Goal: Task Accomplishment & Management: Use online tool/utility

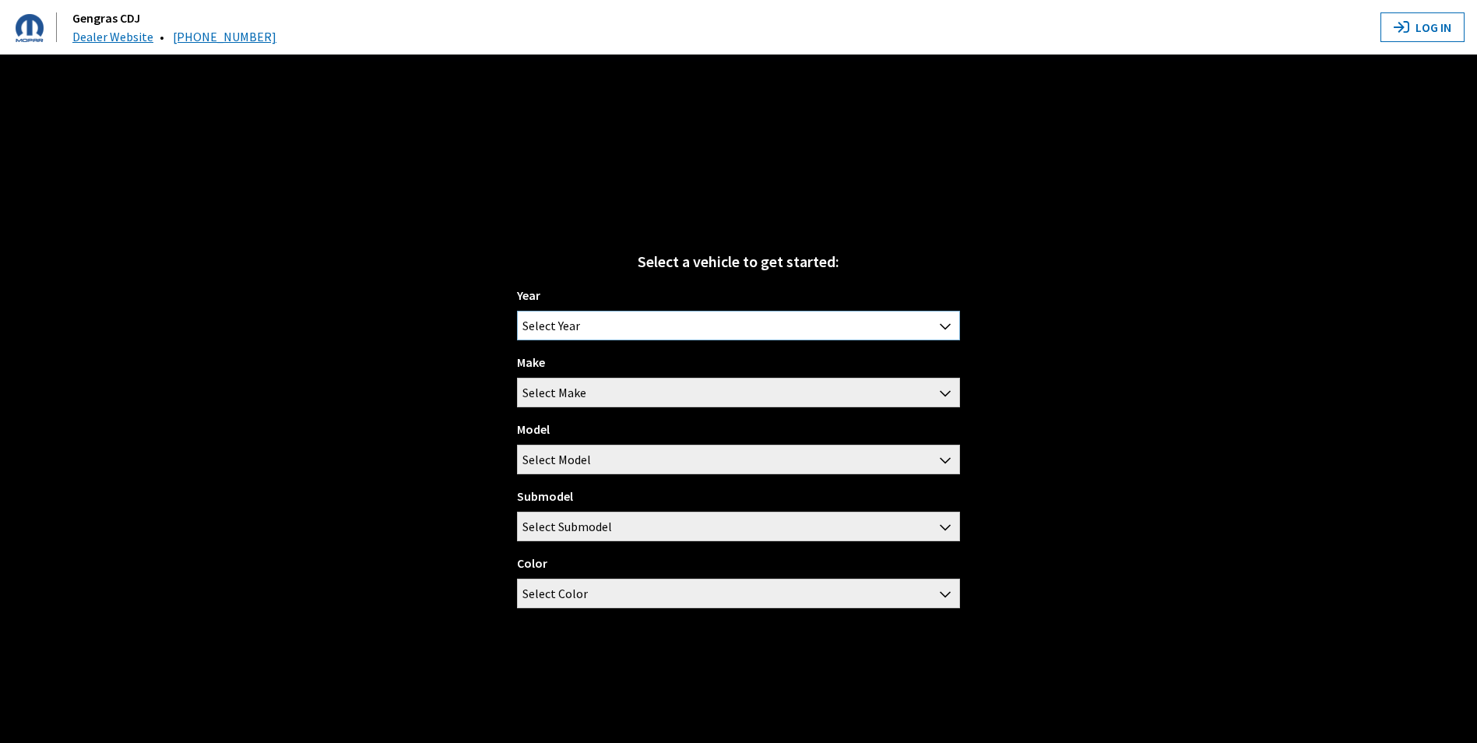
click at [889, 326] on span "Select Year" at bounding box center [738, 325] width 441 height 28
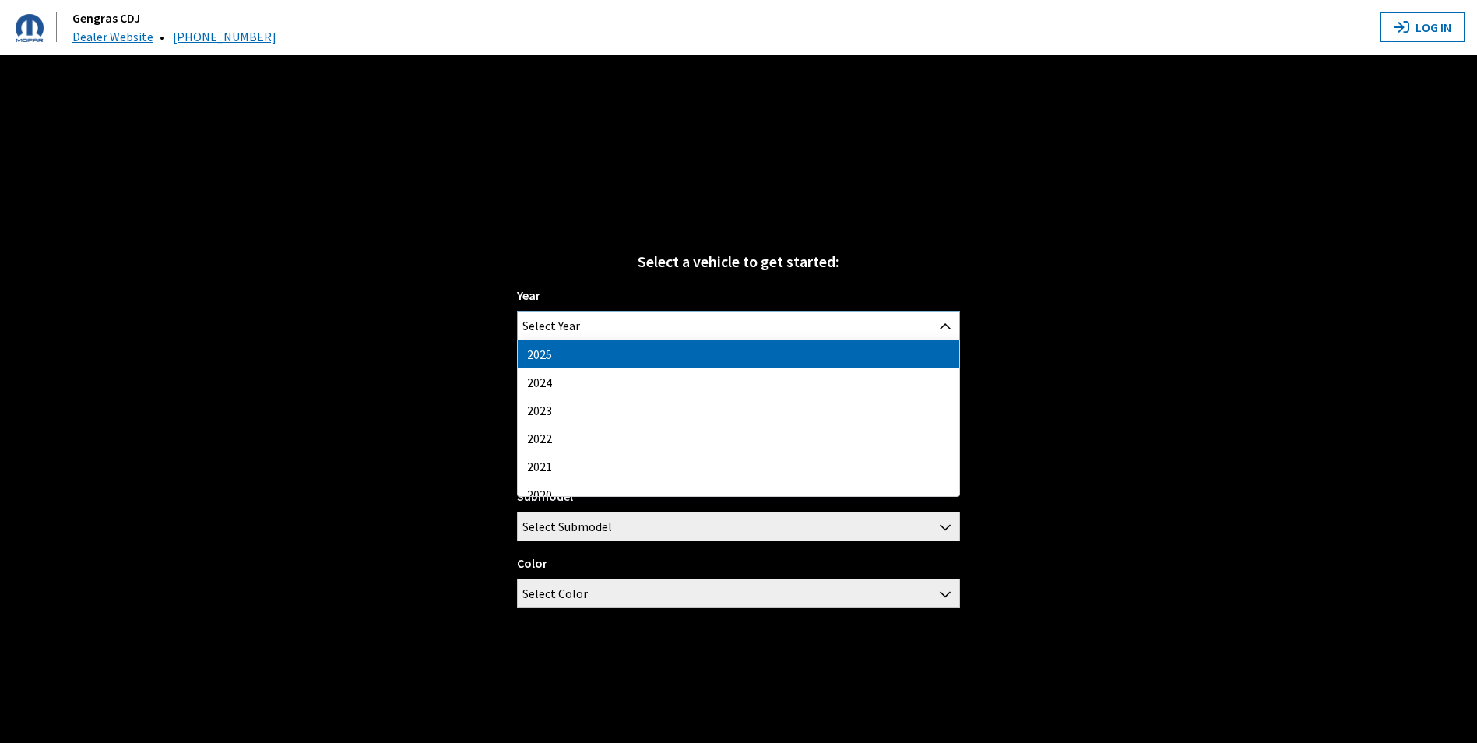
click at [666, 330] on span "Select Year" at bounding box center [738, 325] width 441 height 28
click at [657, 320] on span "Select Year" at bounding box center [738, 325] width 441 height 28
select select "43"
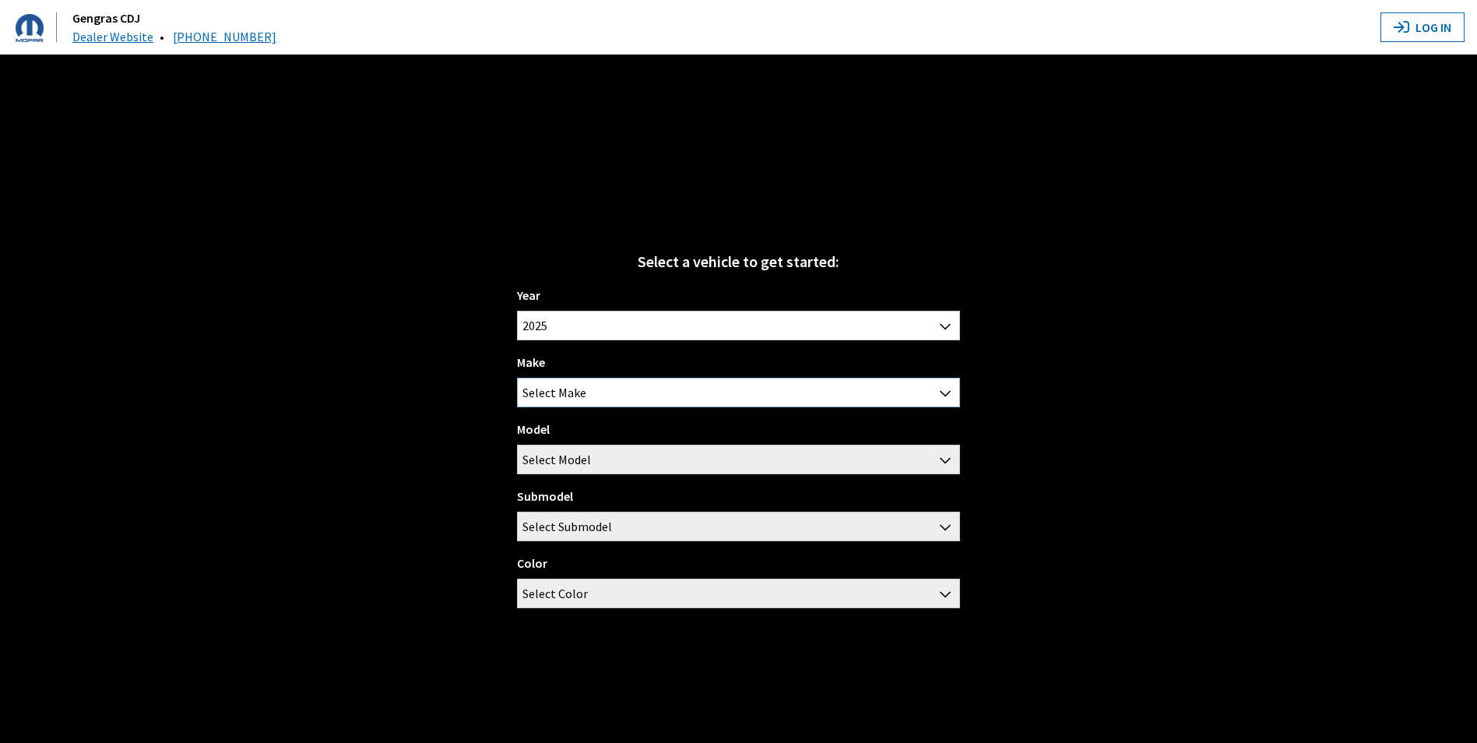
click at [620, 399] on span "Select Make" at bounding box center [738, 392] width 441 height 28
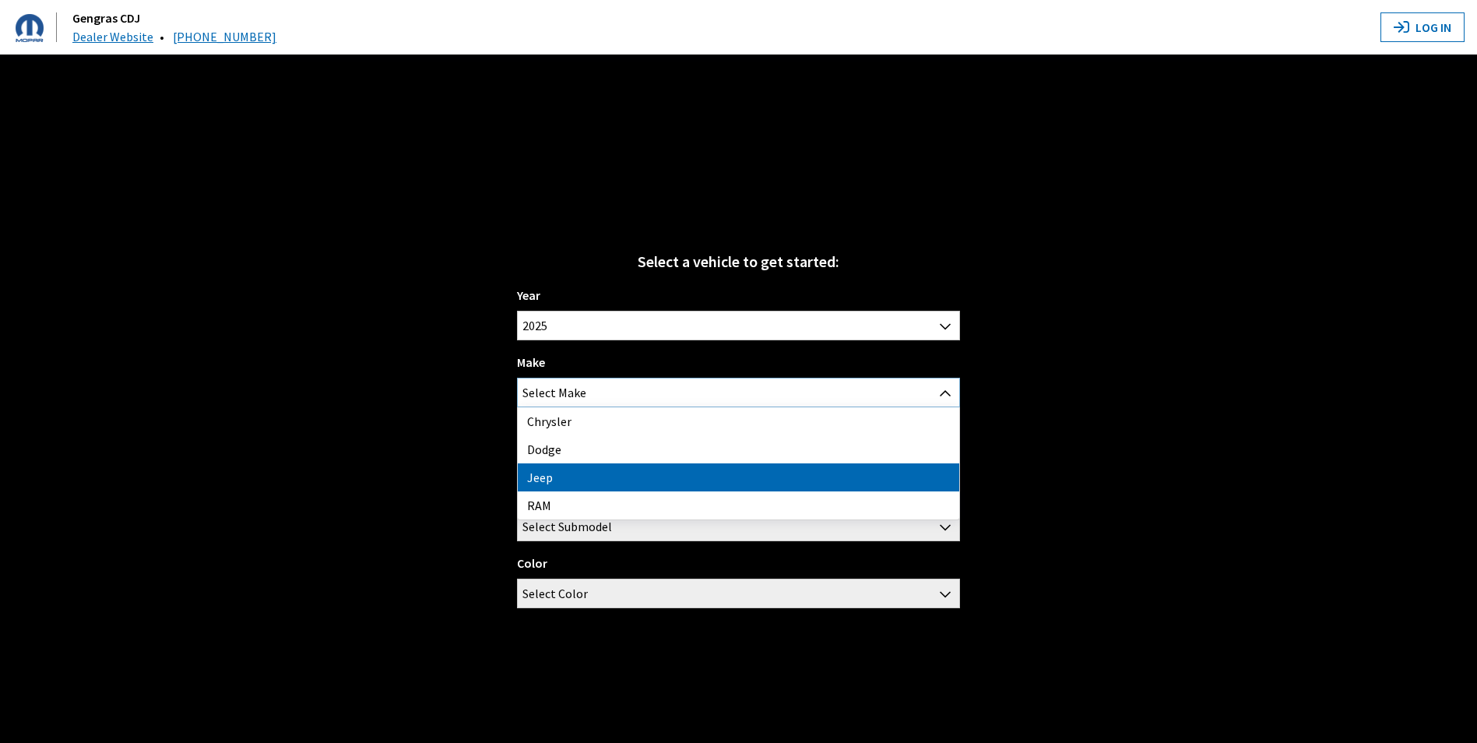
select select "16"
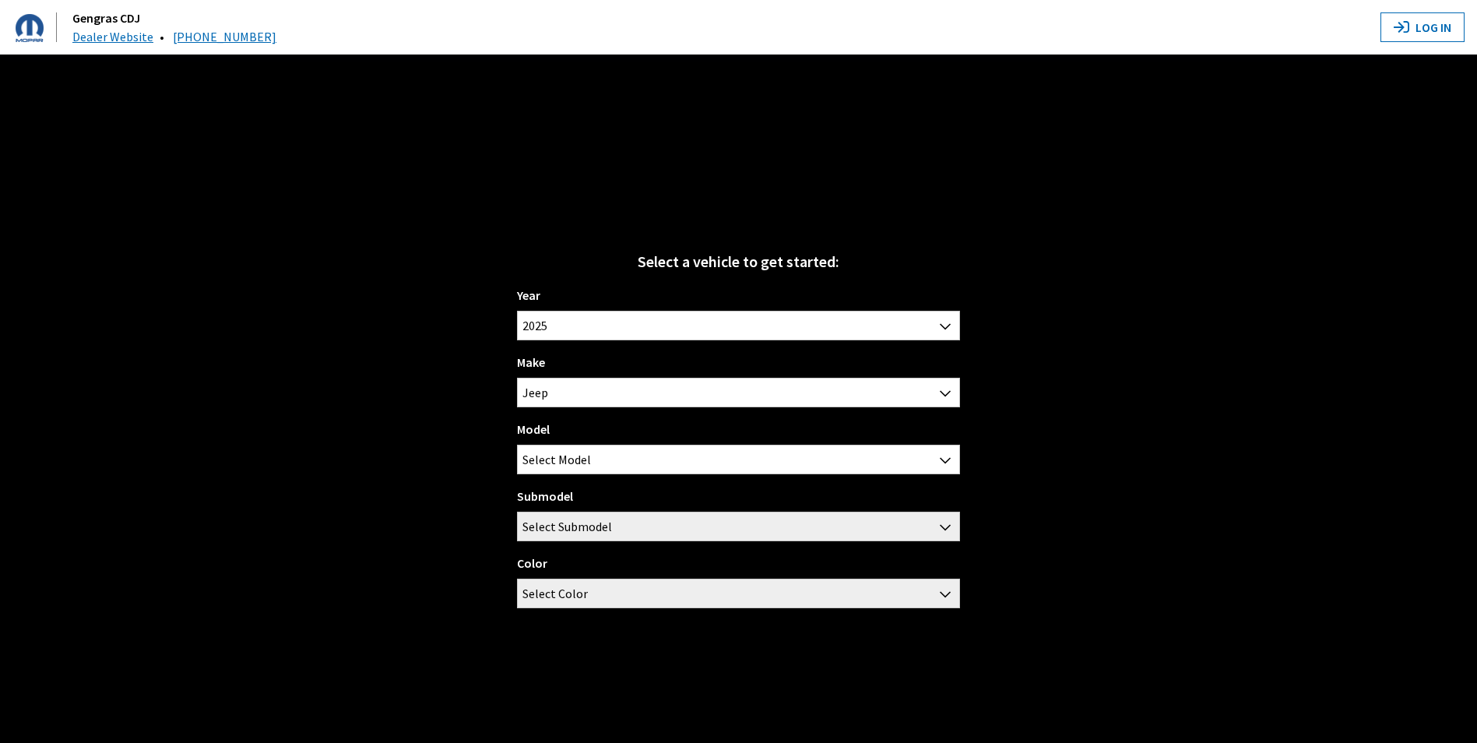
click at [597, 427] on div "Model Compass Gladiator Grand Cherokee Grand Cherokee 4xe Grand Cherokee L Gran…" at bounding box center [738, 447] width 442 height 54
click at [599, 475] on div "Year [DATE] 2024 2023 2022 2021 2020 2019 2018 2017 2016 2015 2014 2013 2012 20…" at bounding box center [738, 453] width 442 height 335
click at [599, 464] on span "Select Model" at bounding box center [738, 459] width 441 height 28
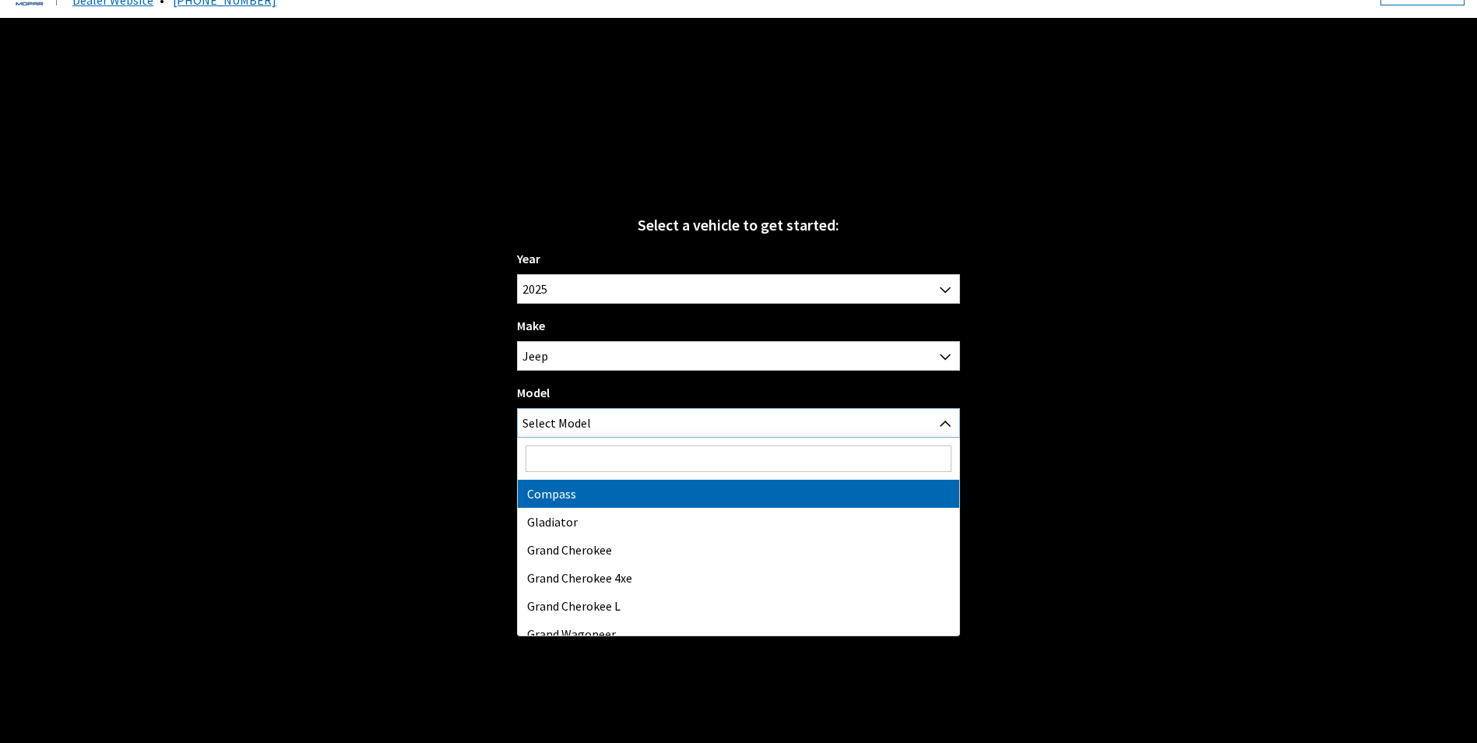
scroll to position [54, 0]
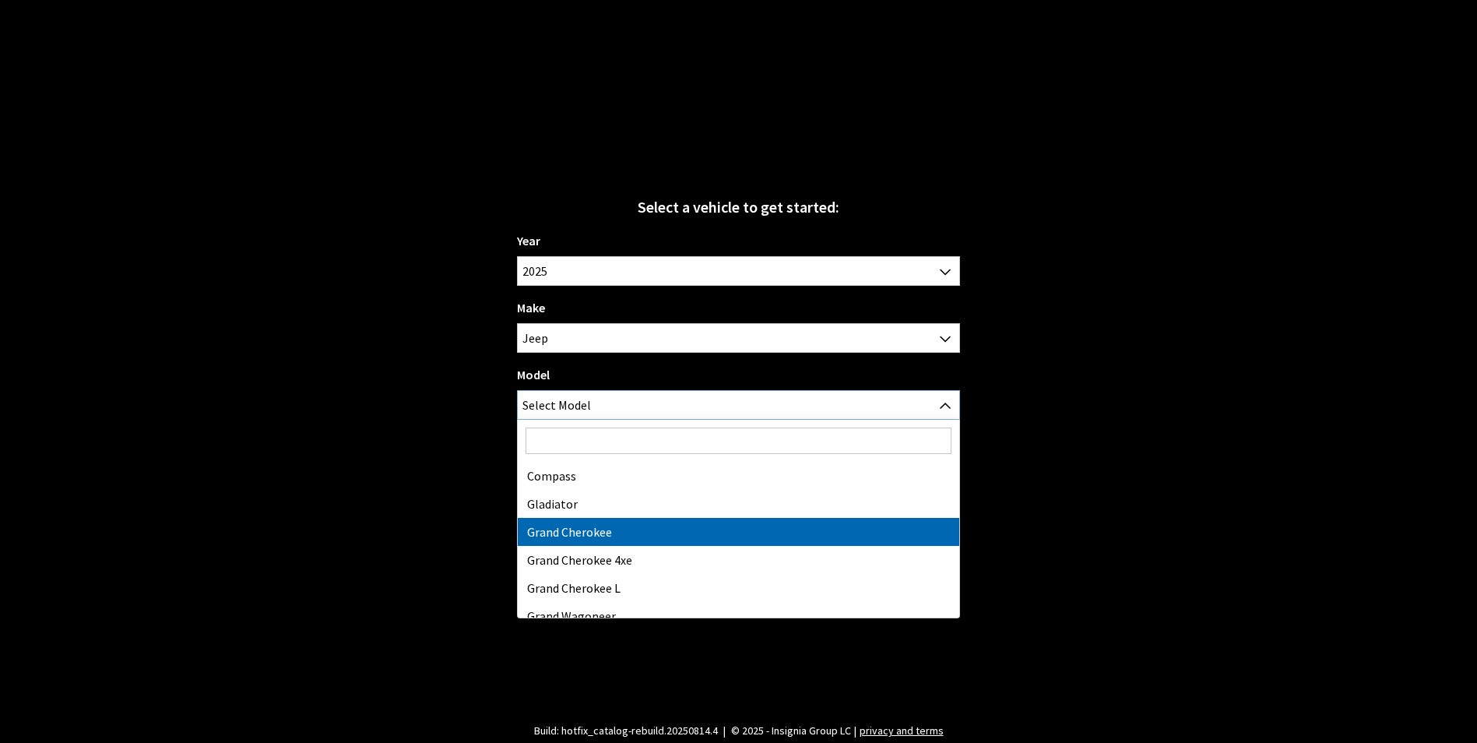
select select "201"
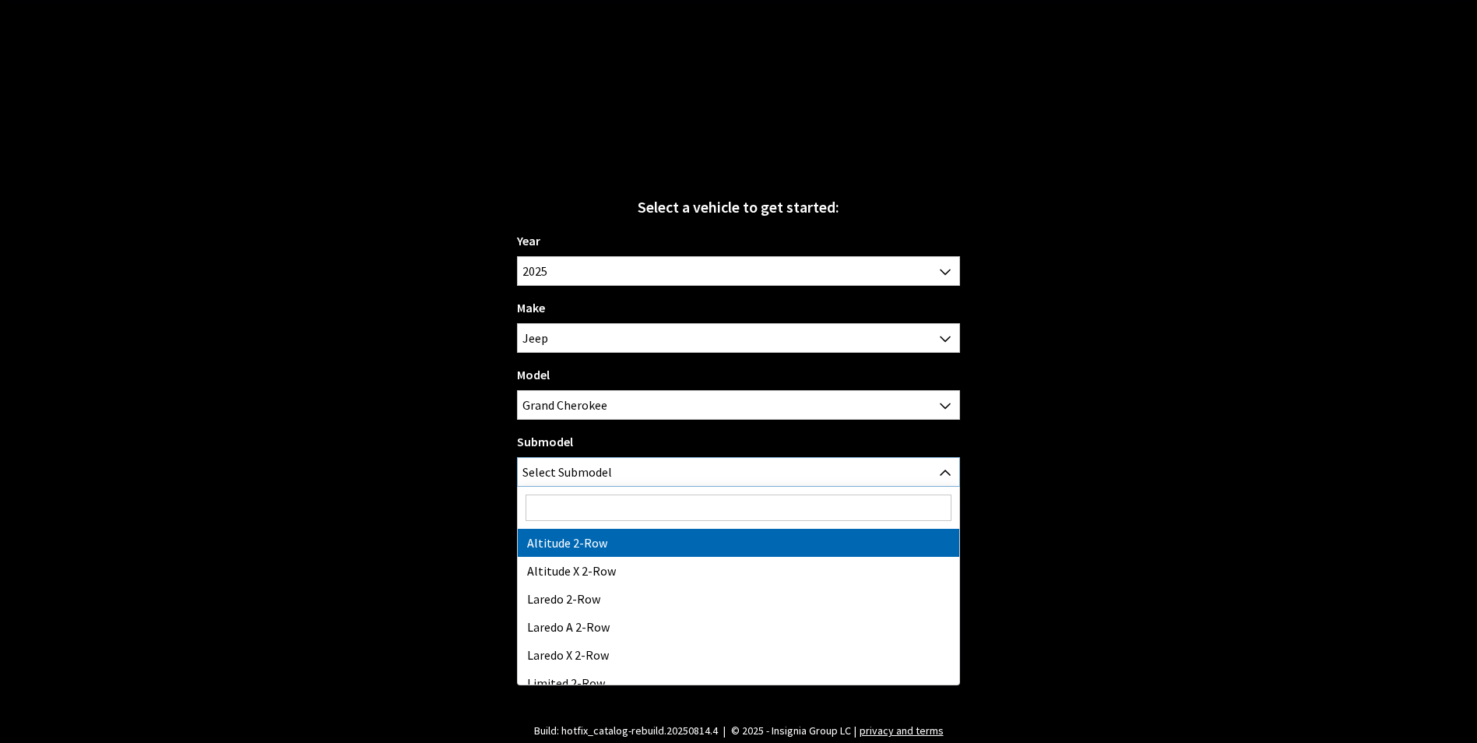
click at [602, 461] on span "Select Submodel" at bounding box center [567, 472] width 90 height 28
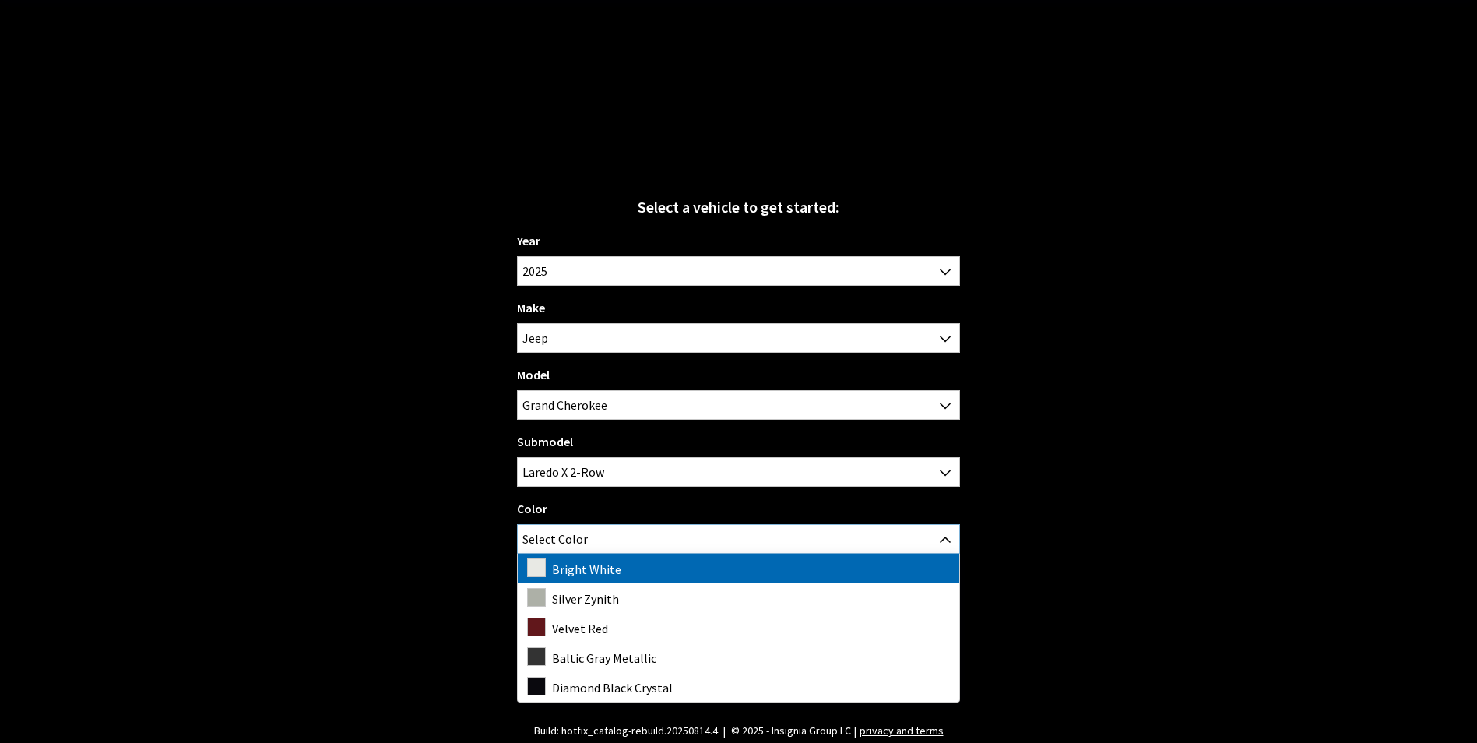
click at [671, 539] on span "Select Color" at bounding box center [738, 539] width 441 height 28
click at [680, 476] on span "Laredo X 2-Row" at bounding box center [738, 472] width 441 height 28
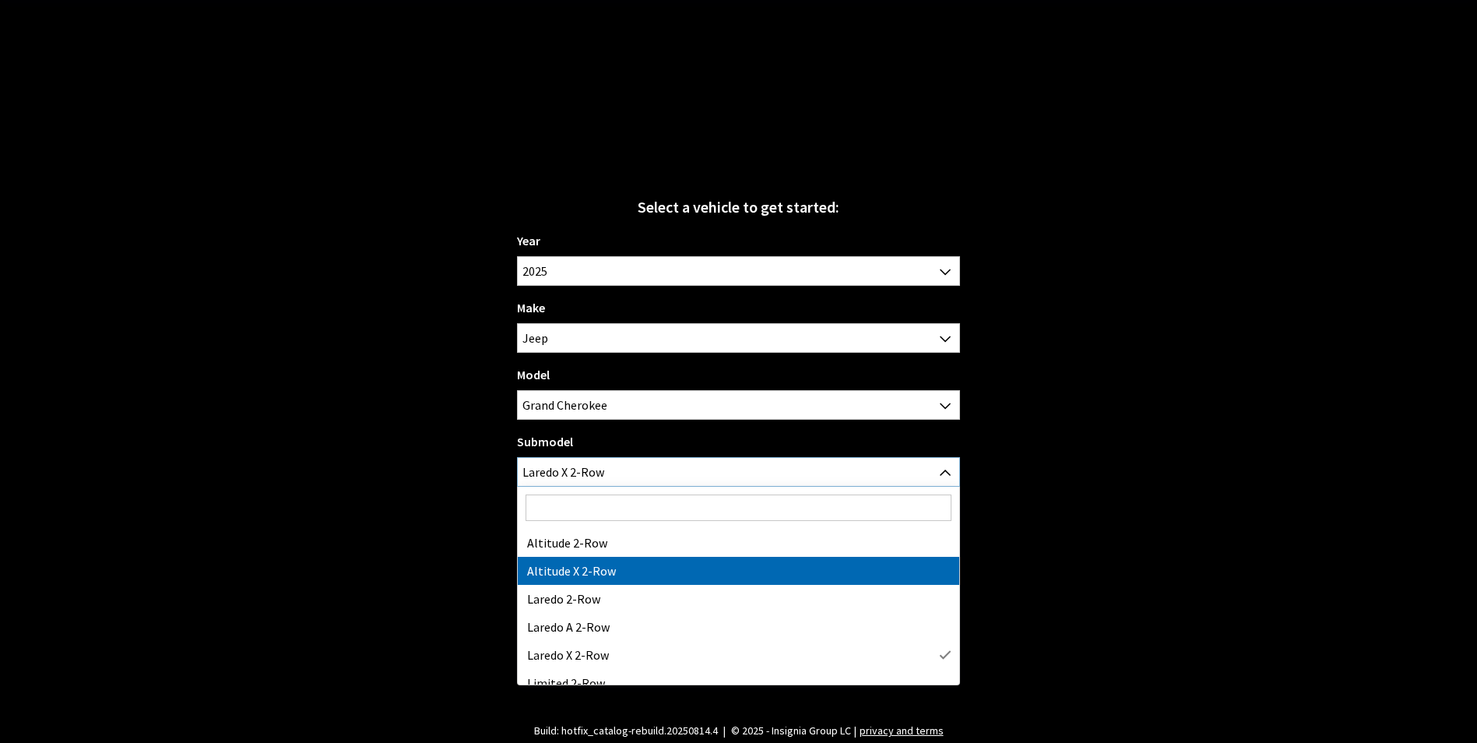
select select "4307"
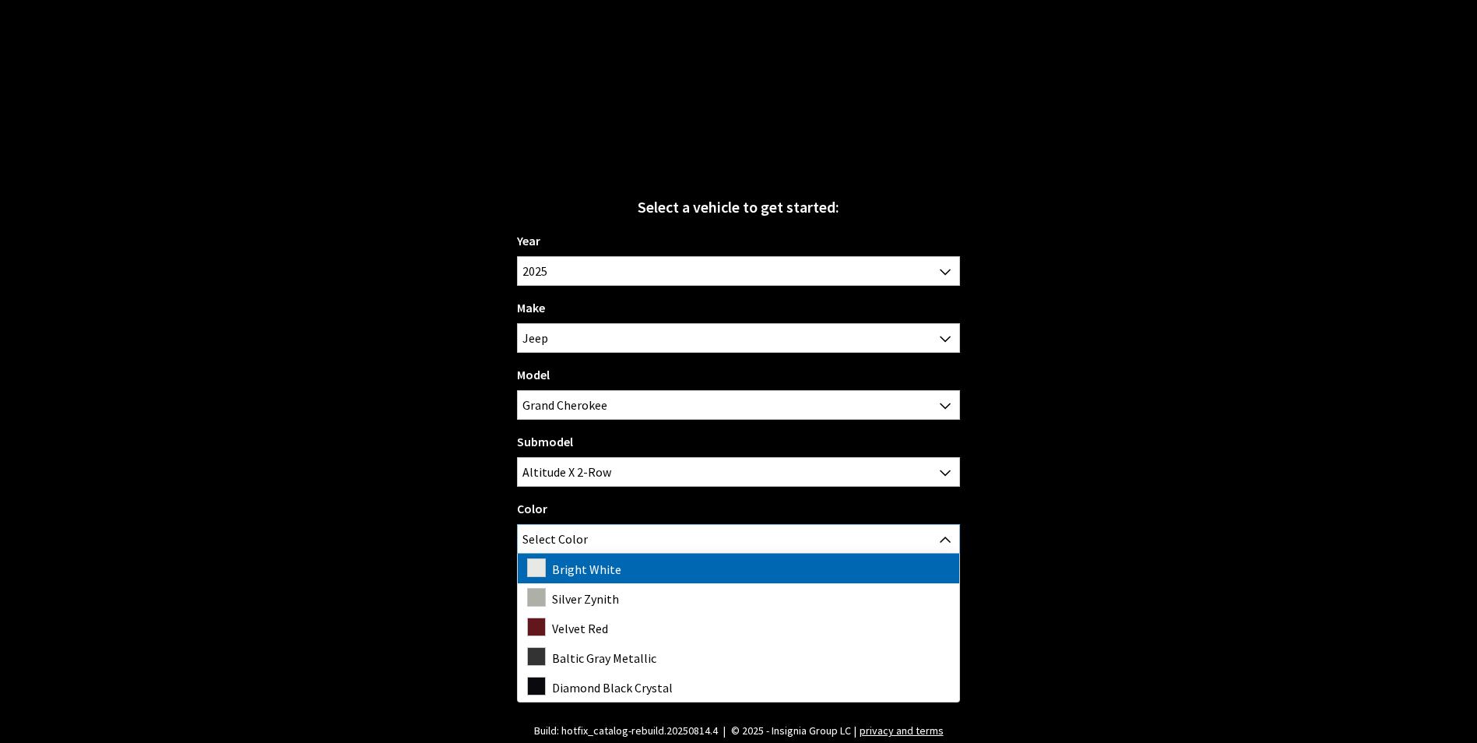
click at [644, 526] on span "Select Color" at bounding box center [738, 539] width 441 height 28
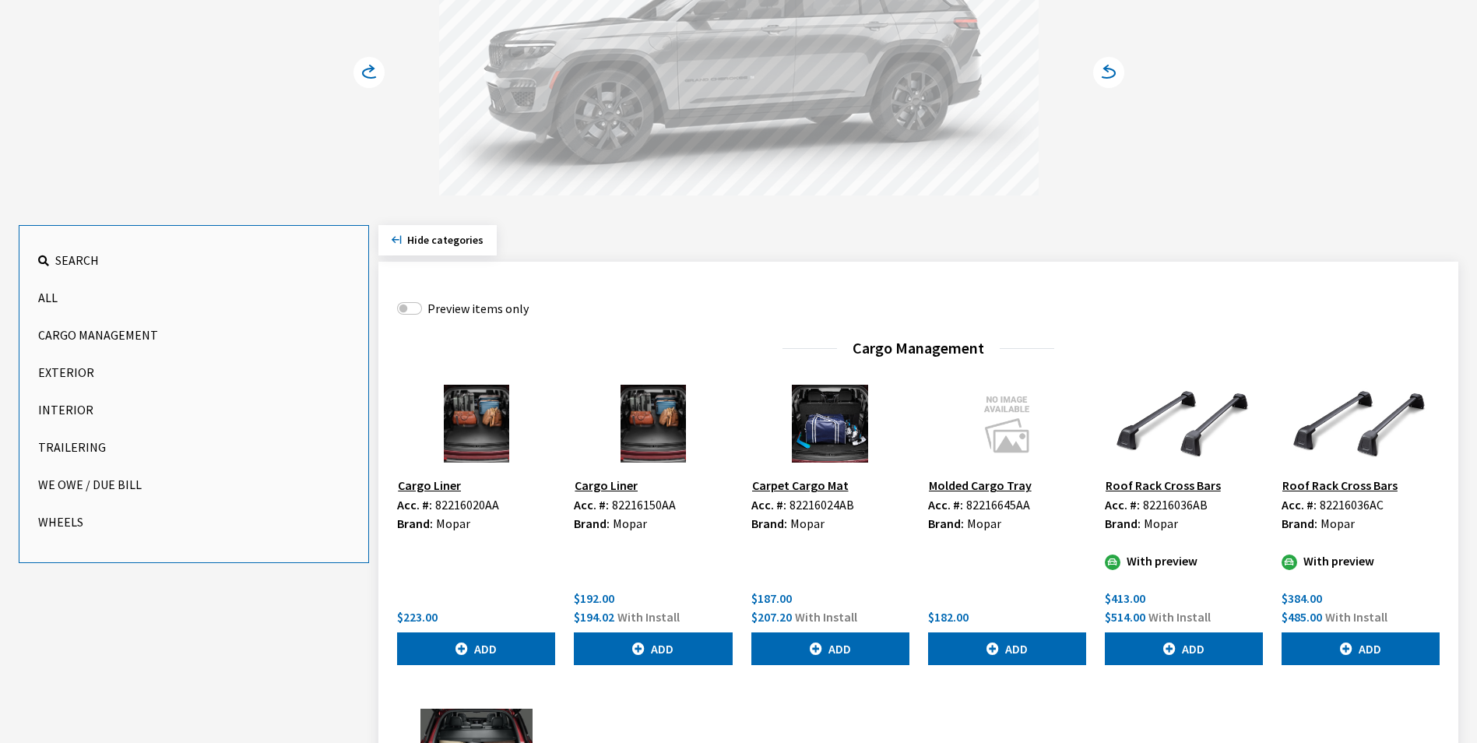
scroll to position [311, 0]
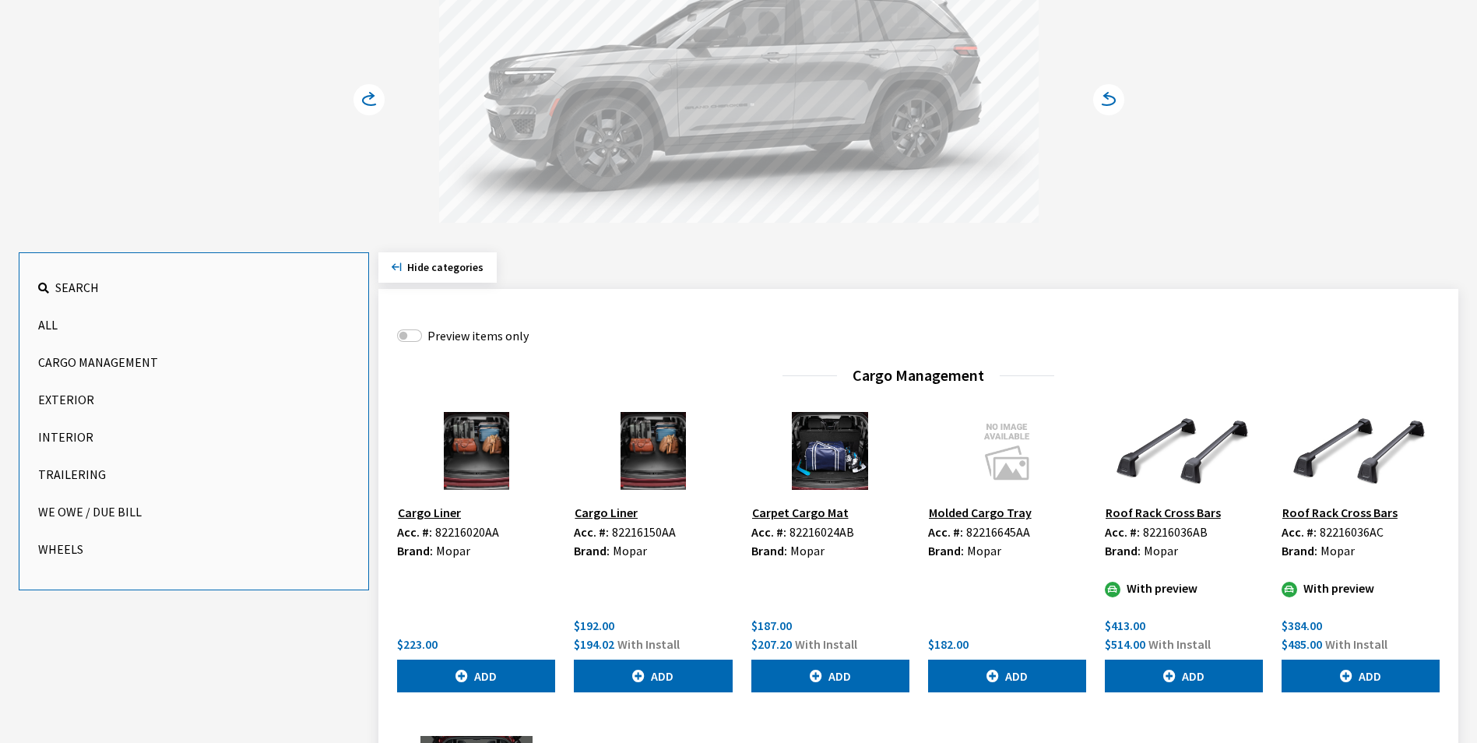
click at [62, 387] on button "Exterior" at bounding box center [193, 399] width 311 height 31
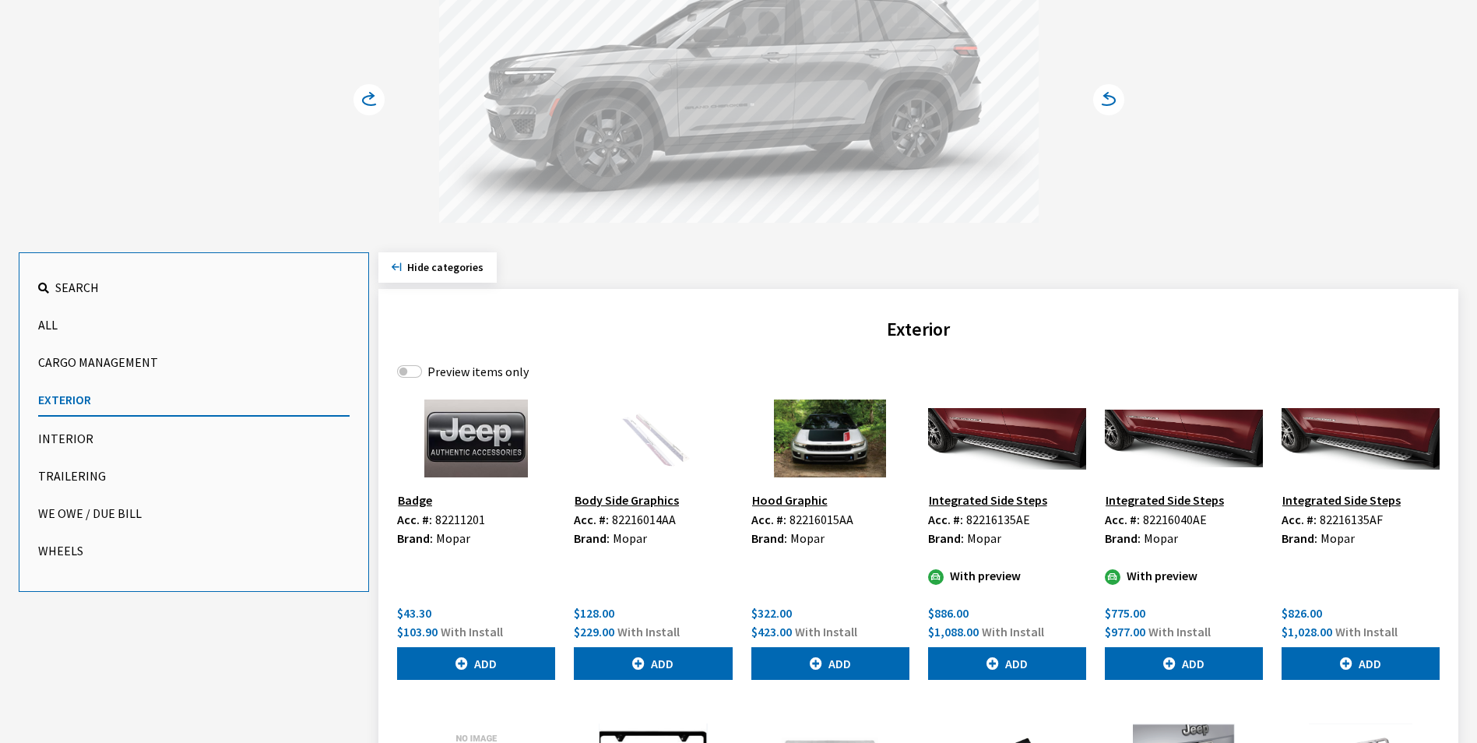
click at [90, 556] on button "Wheels" at bounding box center [193, 550] width 311 height 31
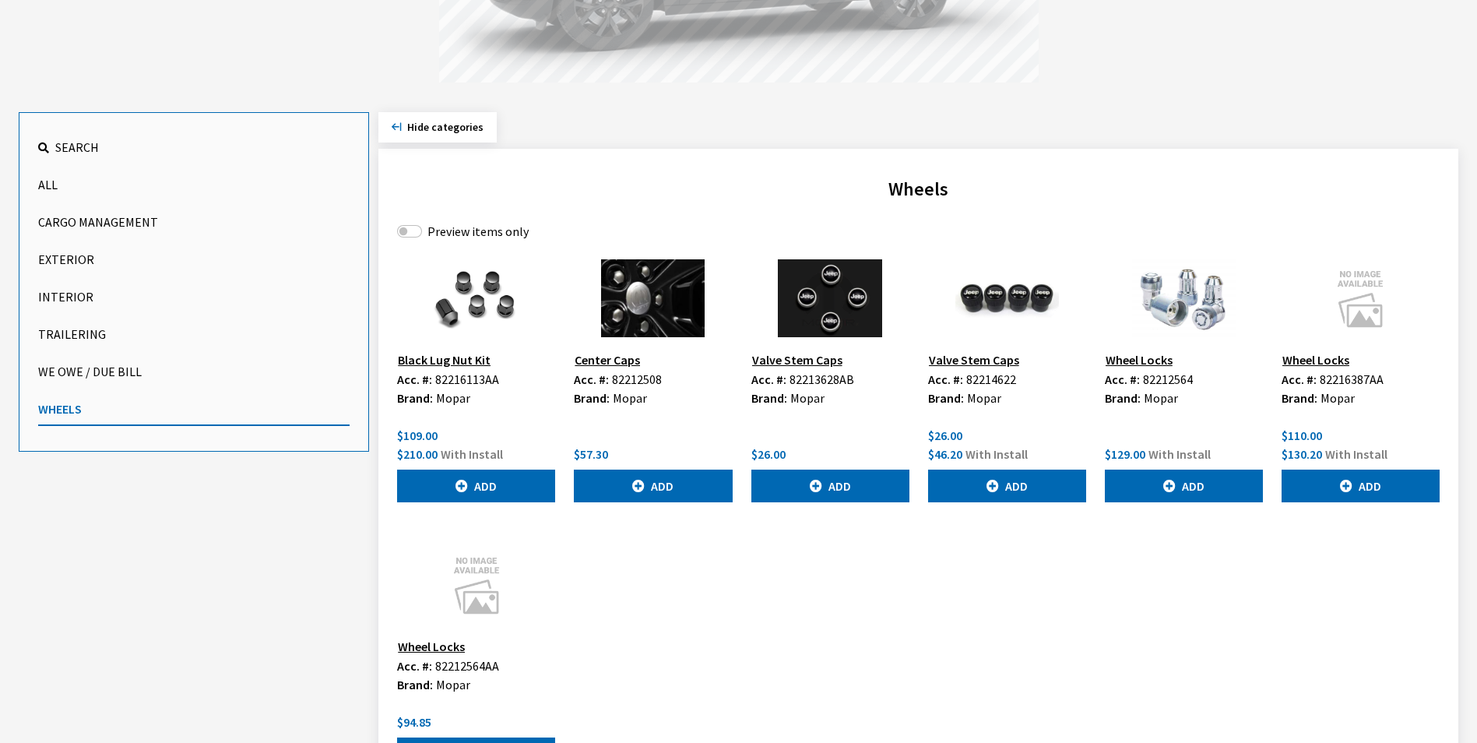
scroll to position [351, 0]
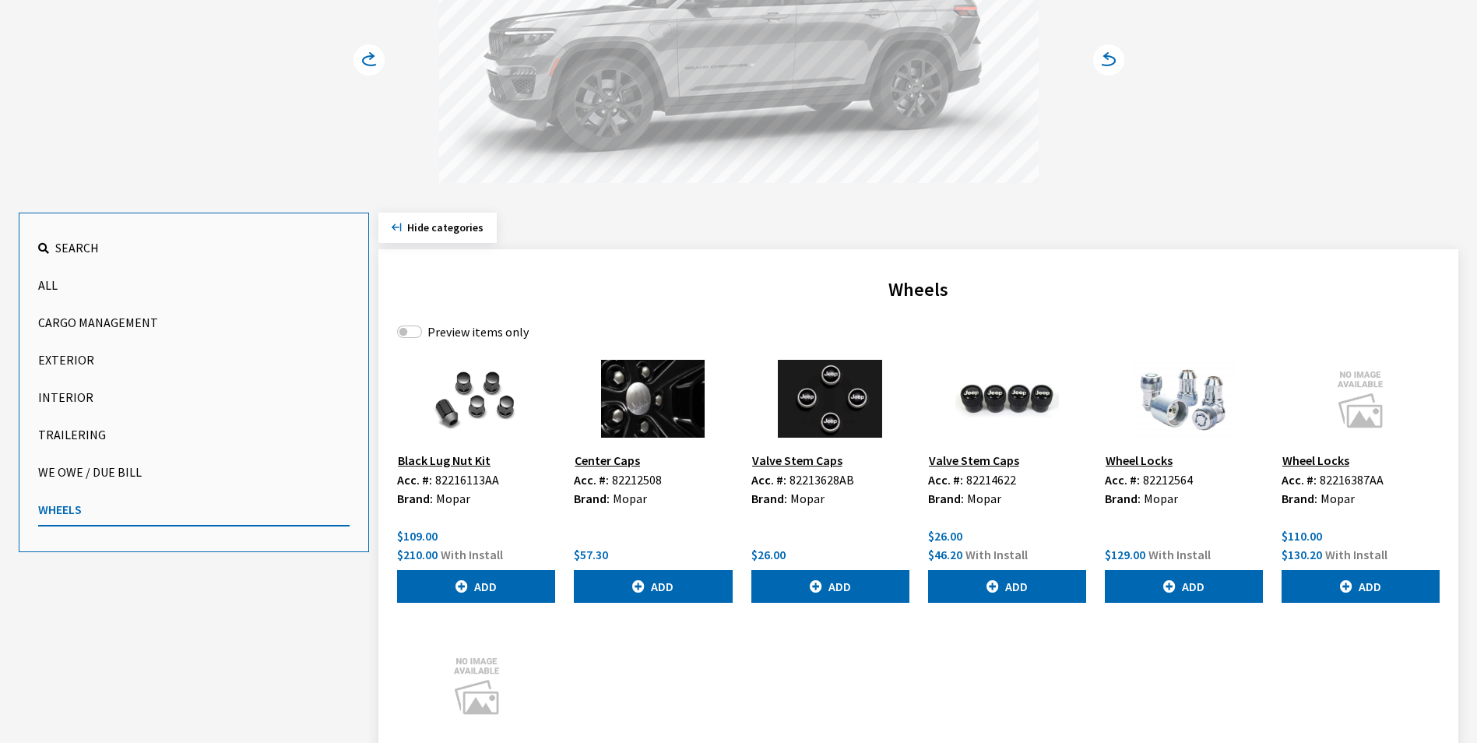
click at [61, 290] on button "All" at bounding box center [193, 284] width 311 height 31
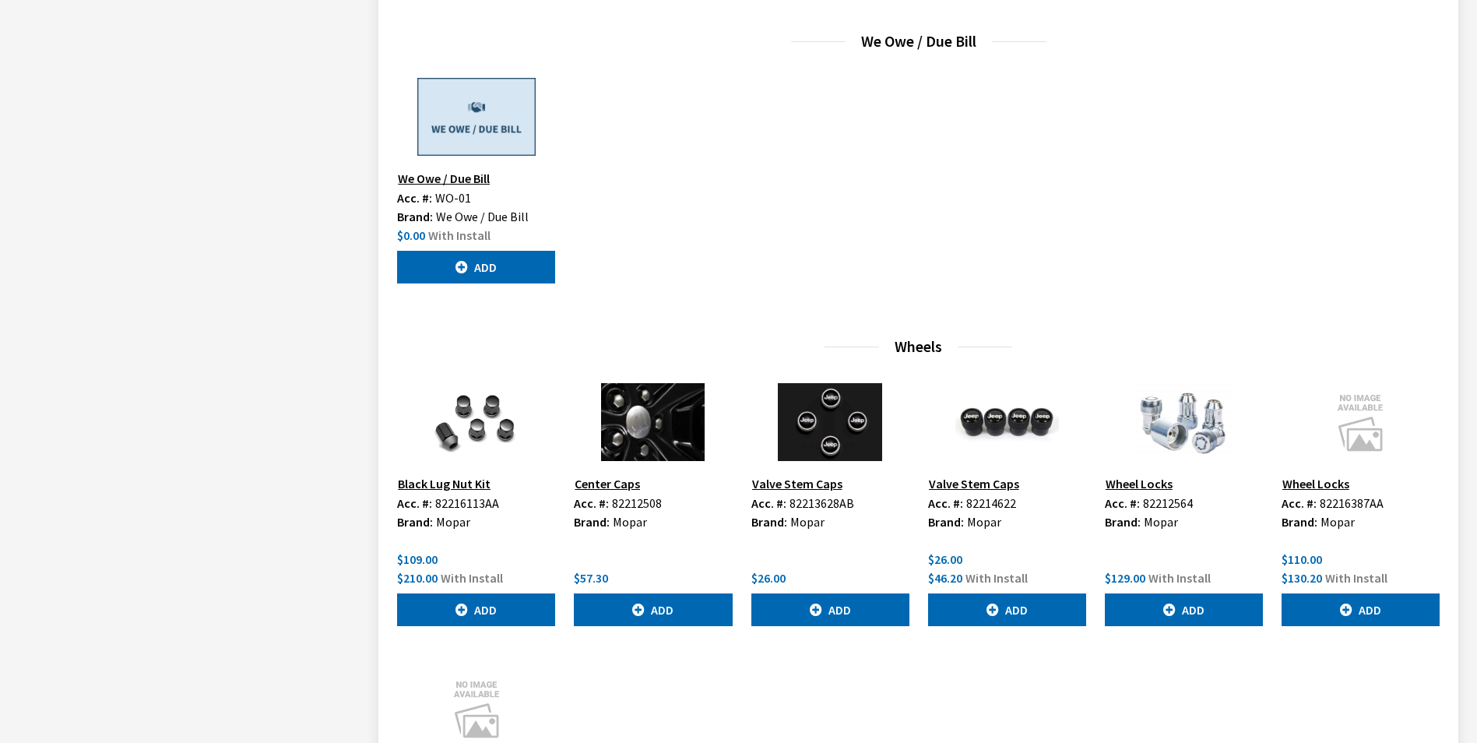
scroll to position [3877, 0]
